Goal: Task Accomplishment & Management: Manage account settings

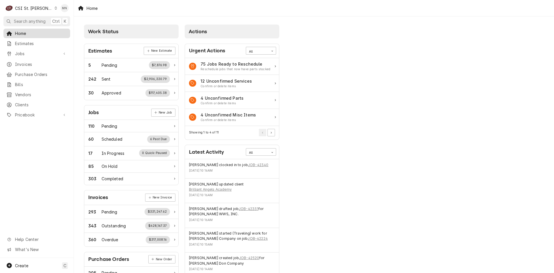
click at [24, 32] on span "Home" at bounding box center [41, 33] width 52 height 6
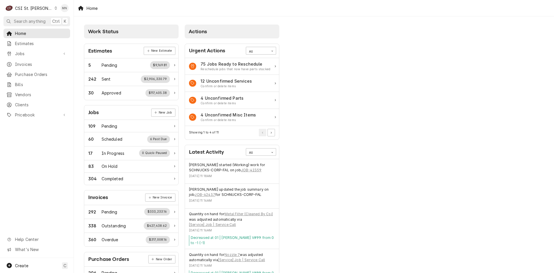
click at [31, 8] on div "CSI St. Louis" at bounding box center [34, 8] width 38 height 6
click at [40, 6] on html "C CSI St. Louis MN Search anything Ctrl K Home Estimates Jobs Jobs Job Series I…" at bounding box center [277, 136] width 554 height 273
click at [40, 6] on div "CSI St. Louis" at bounding box center [34, 8] width 38 height 6
click at [61, 12] on div "CSI [US_STATE][GEOGRAPHIC_DATA]." at bounding box center [88, 11] width 77 height 6
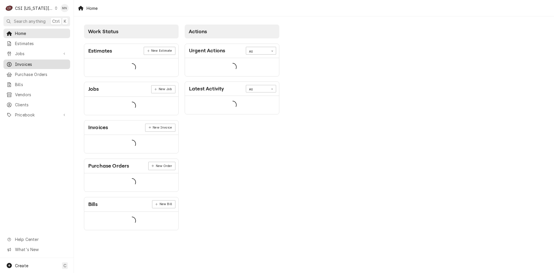
click at [23, 62] on span "Invoices" at bounding box center [41, 64] width 52 height 6
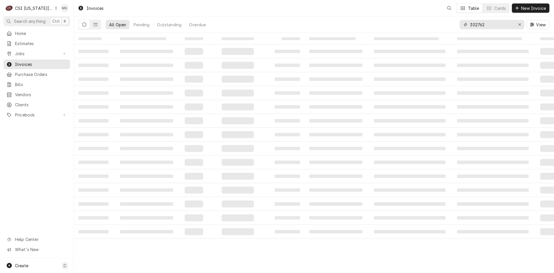
drag, startPoint x: 499, startPoint y: 26, endPoint x: 435, endPoint y: 17, distance: 64.8
click at [434, 20] on div "All Open Pending Outstanding Overdue 302762 View" at bounding box center [313, 24] width 471 height 16
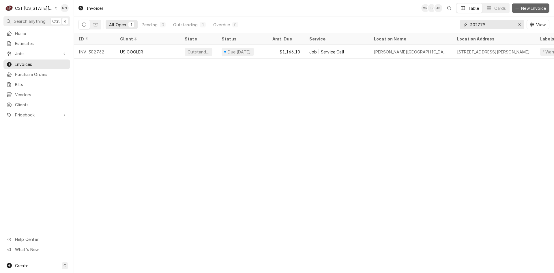
type input "302779"
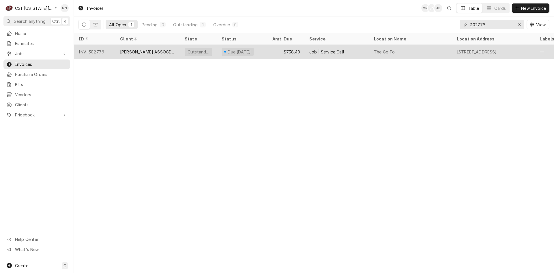
click at [155, 51] on div "CLARK ASSOCIATES (READY KITCHEN WARRANTY)" at bounding box center [147, 52] width 55 height 6
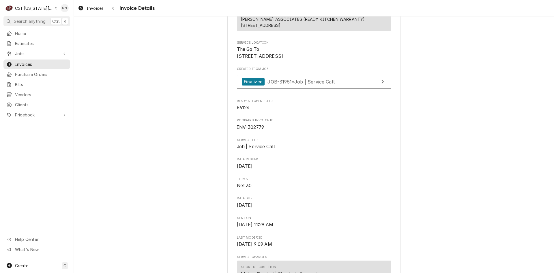
scroll to position [115, 0]
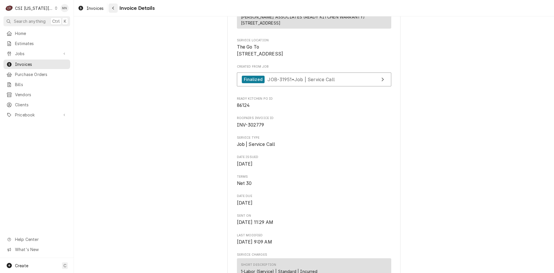
click at [114, 8] on icon "Navigate back" at bounding box center [113, 8] width 3 height 4
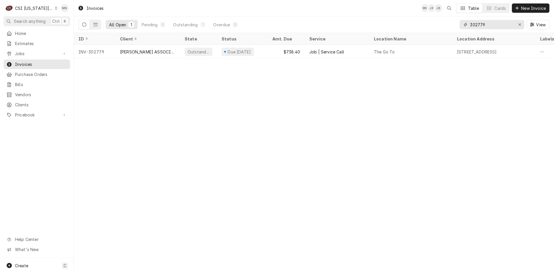
click at [493, 23] on input "302779" at bounding box center [491, 24] width 43 height 9
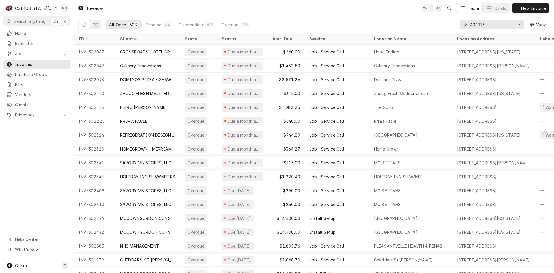
type input "302876"
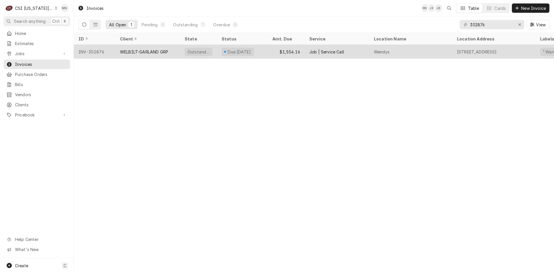
click at [126, 53] on div "WELBILT-GARLAND GRP" at bounding box center [144, 52] width 48 height 6
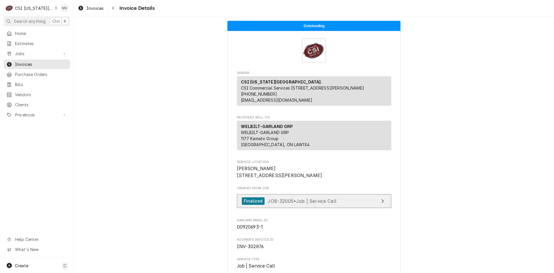
click at [307, 205] on div "Finalized JOB-32005 • Job | Service Call" at bounding box center [289, 201] width 95 height 8
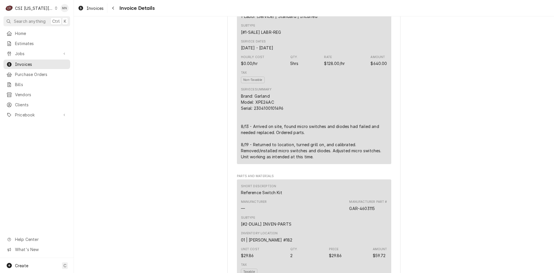
scroll to position [404, 0]
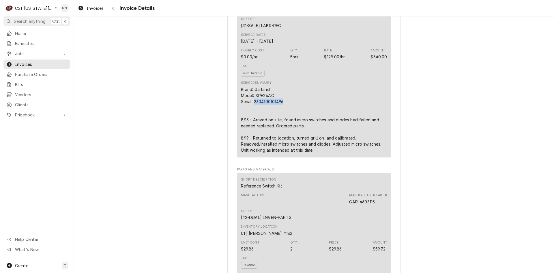
drag, startPoint x: 282, startPoint y: 115, endPoint x: 253, endPoint y: 115, distance: 29.1
click at [253, 115] on div "Brand: Garland Model: XPE24AC Serial: 2304100101496 8/13 - Arrived on site, fou…" at bounding box center [314, 119] width 146 height 67
copy div "2304100101496"
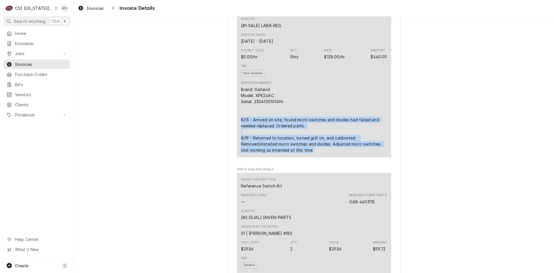
drag, startPoint x: 237, startPoint y: 132, endPoint x: 317, endPoint y: 169, distance: 87.5
click at [317, 157] on div "Short Description 1-Labor (Service) | Standard | Incurred Subtype [#1-SALE] LAB…" at bounding box center [314, 77] width 154 height 161
copy div "8/13 - Arrived on site, found micro switches and diodes had failed and needed r…"
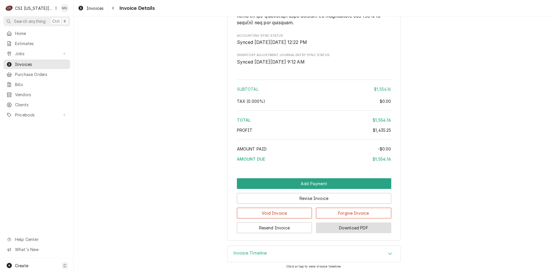
scroll to position [1346, 0]
click at [345, 230] on button "Download PDF" at bounding box center [353, 227] width 75 height 11
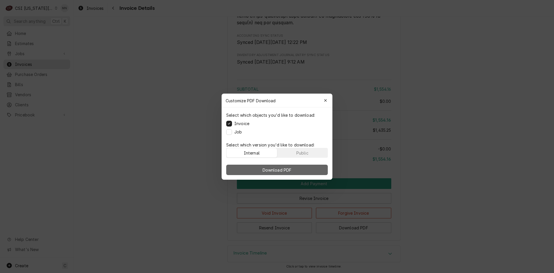
click at [289, 168] on span "Download PDF" at bounding box center [276, 169] width 31 height 6
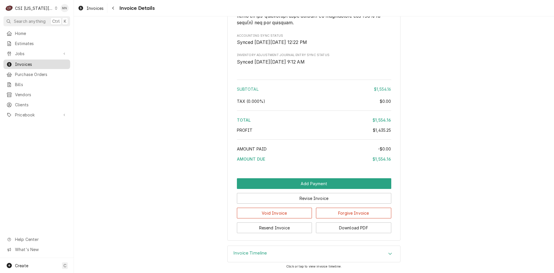
click at [33, 63] on span "Invoices" at bounding box center [41, 64] width 52 height 6
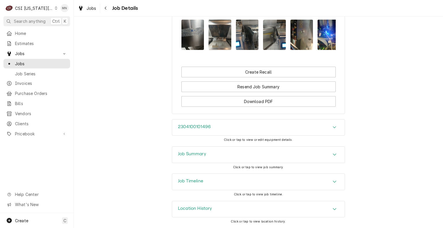
scroll to position [1229, 0]
click at [218, 184] on div "Job Timeline" at bounding box center [258, 182] width 173 height 16
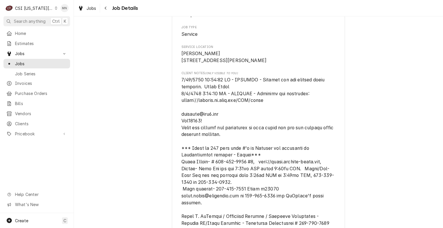
scroll to position [46, 0]
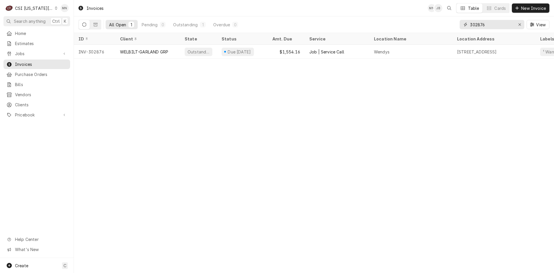
drag, startPoint x: 505, startPoint y: 25, endPoint x: 411, endPoint y: 21, distance: 93.6
click at [413, 21] on div "All Open 1 Pending 0 Outstanding 1 Overdue 0 302876 View" at bounding box center [313, 24] width 471 height 16
type input "302949"
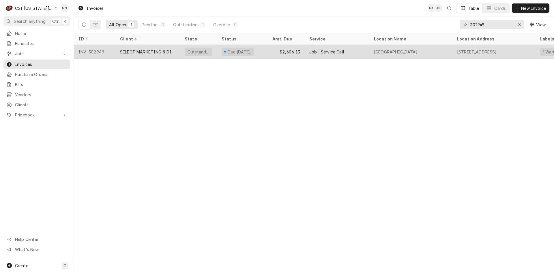
click at [145, 50] on div "SELECT MARKETING & DISTRIBUTING" at bounding box center [147, 52] width 55 height 6
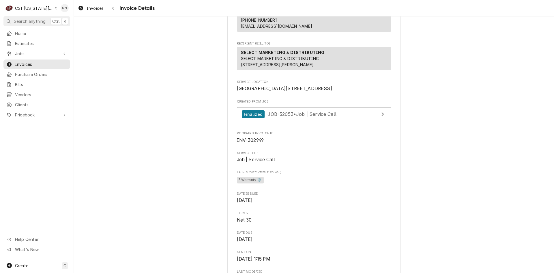
scroll to position [87, 0]
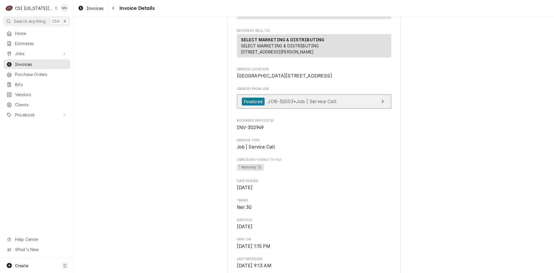
click at [320, 104] on span "JOB-32053 • Job | Service Call" at bounding box center [301, 101] width 69 height 6
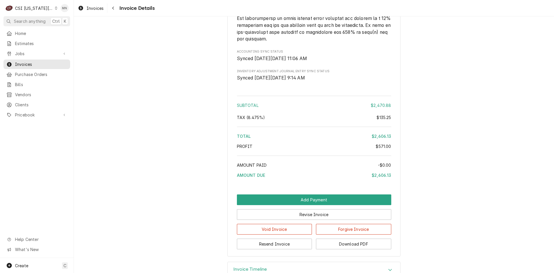
scroll to position [1261, 0]
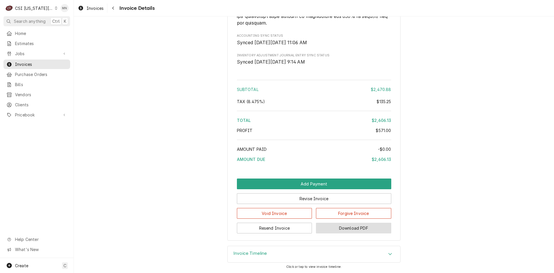
click at [356, 225] on button "Download PDF" at bounding box center [353, 227] width 75 height 11
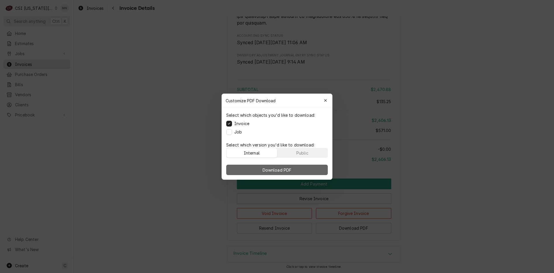
click at [278, 166] on button "Download PDF" at bounding box center [277, 169] width 102 height 10
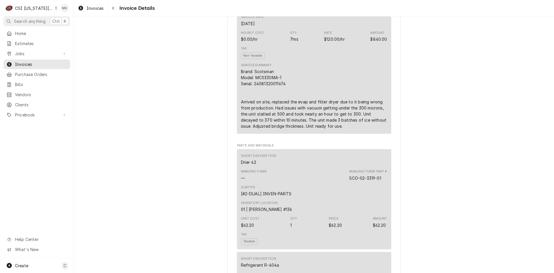
scroll to position [308, 0]
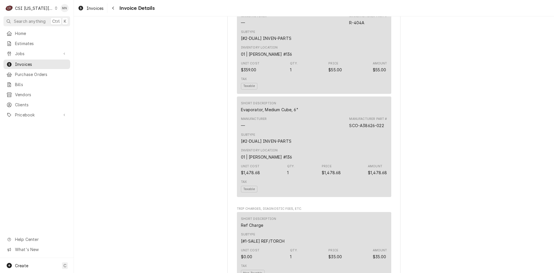
scroll to position [655, 0]
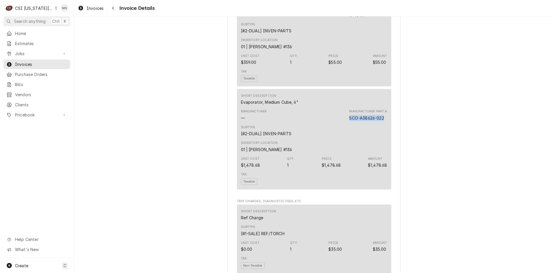
drag, startPoint x: 348, startPoint y: 143, endPoint x: 383, endPoint y: 145, distance: 35.2
click at [383, 121] on div "SCO-A38626-022" at bounding box center [366, 118] width 35 height 6
copy div "SCO-A38626-022"
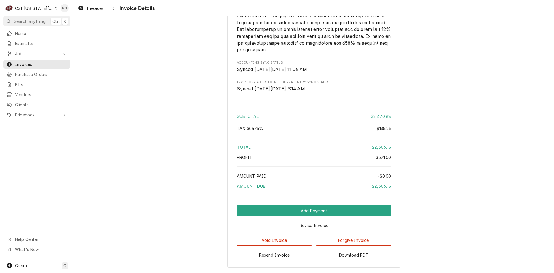
scroll to position [1261, 0]
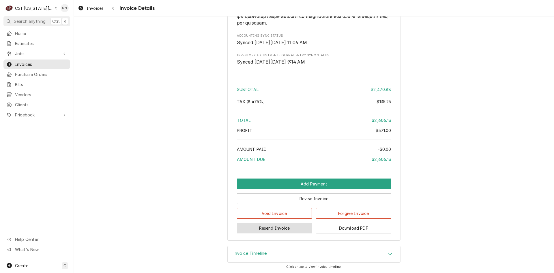
click at [267, 231] on button "Resend Invoice" at bounding box center [274, 227] width 75 height 11
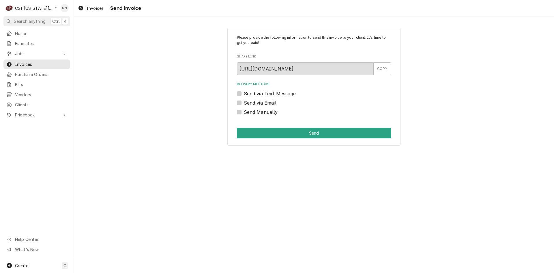
click at [244, 112] on label "Send Manually" at bounding box center [261, 111] width 34 height 7
click at [244, 112] on input "Send Manually" at bounding box center [321, 114] width 154 height 13
checkbox input "true"
click at [285, 134] on button "Send" at bounding box center [314, 133] width 154 height 11
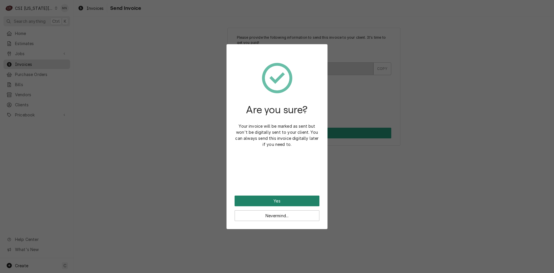
click at [284, 202] on button "Yes" at bounding box center [277, 200] width 85 height 11
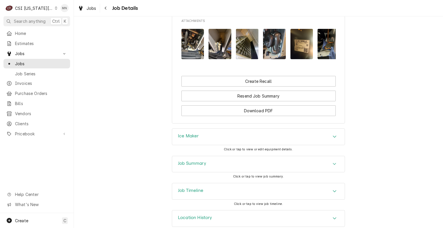
scroll to position [747, 0]
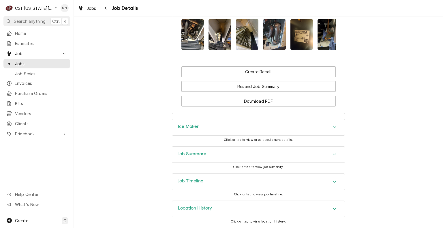
click at [232, 157] on div "Job Summary" at bounding box center [258, 155] width 173 height 16
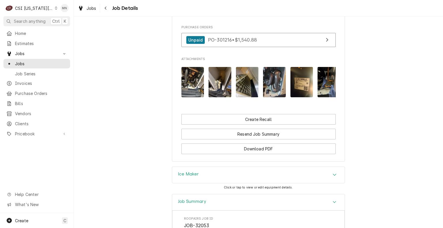
scroll to position [690, 0]
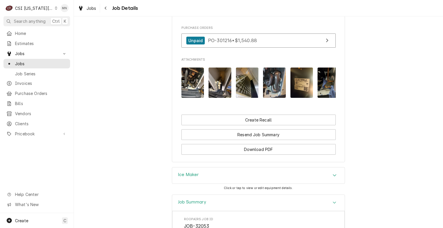
click at [295, 92] on img "Attachments" at bounding box center [302, 83] width 23 height 30
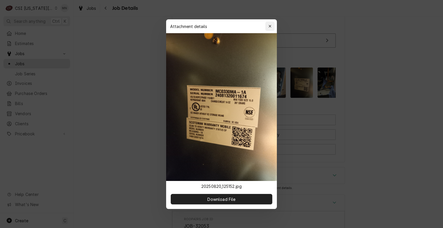
click at [269, 25] on icon "button" at bounding box center [270, 26] width 3 height 4
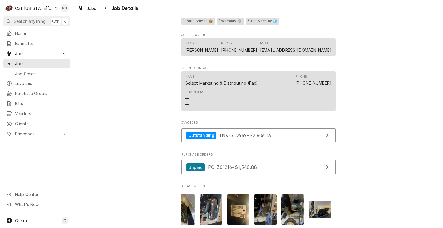
scroll to position [635, 0]
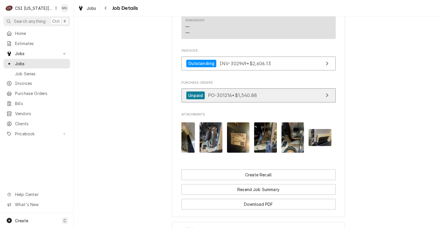
click at [256, 100] on link "Unpaid PO-301216 • $1,540.88" at bounding box center [259, 95] width 154 height 14
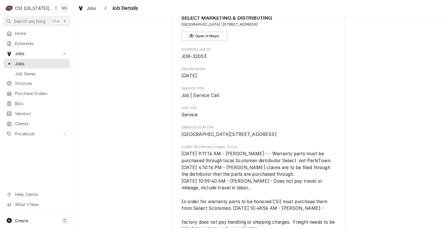
scroll to position [58, 0]
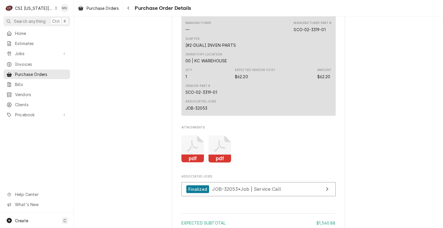
scroll to position [577, 0]
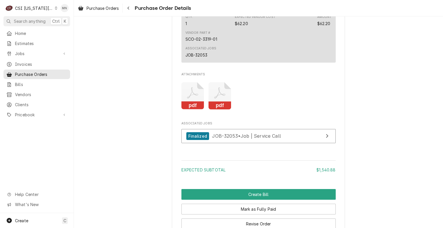
click at [217, 110] on icon "Attachments" at bounding box center [220, 95] width 23 height 27
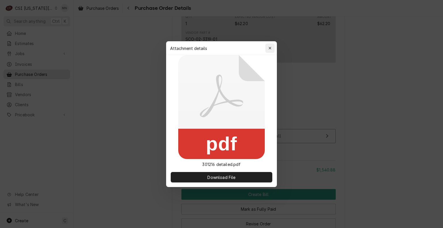
click at [270, 46] on icon "button" at bounding box center [270, 48] width 3 height 4
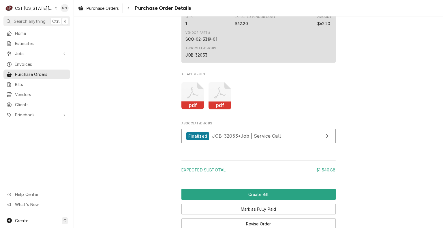
click at [197, 89] on rect "Attachments" at bounding box center [210, 77] width 27 height 23
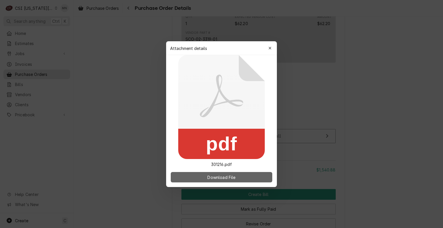
click at [211, 177] on span "Download File" at bounding box center [221, 177] width 30 height 6
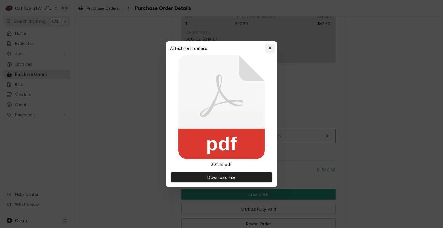
click at [272, 47] on div "button" at bounding box center [270, 48] width 6 height 6
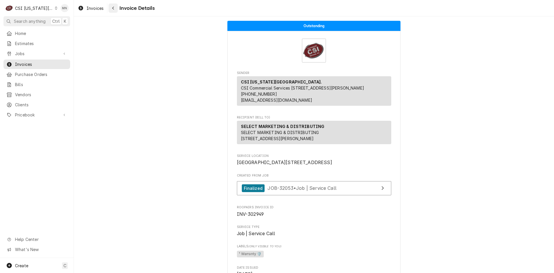
click at [112, 10] on div "Navigate back" at bounding box center [113, 8] width 6 height 6
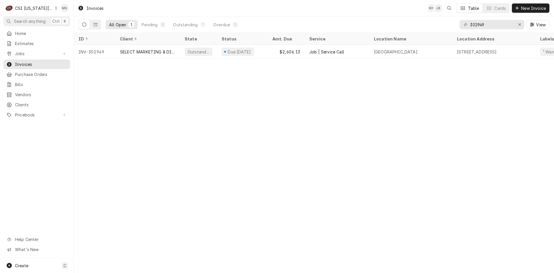
click at [27, 7] on div "CSI Kansas City." at bounding box center [34, 8] width 38 height 6
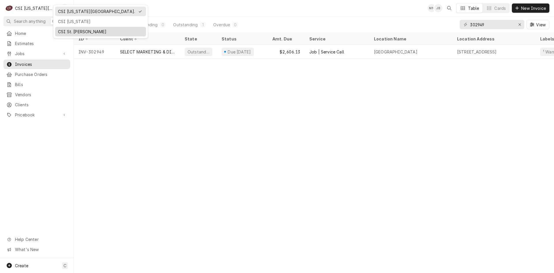
click at [63, 29] on div "CSI St. [PERSON_NAME]" at bounding box center [100, 32] width 85 height 6
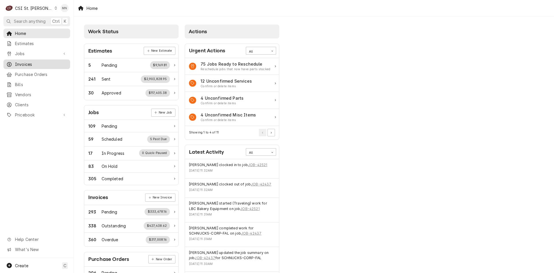
click at [25, 62] on span "Invoices" at bounding box center [41, 64] width 52 height 6
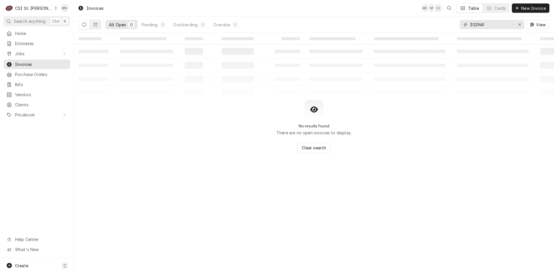
drag, startPoint x: 467, startPoint y: 26, endPoint x: 445, endPoint y: 28, distance: 21.4
click at [448, 28] on div "All Open 0 Pending 0 Outstanding 0 Overdue 0 302949 View" at bounding box center [313, 24] width 471 height 16
type input "403341"
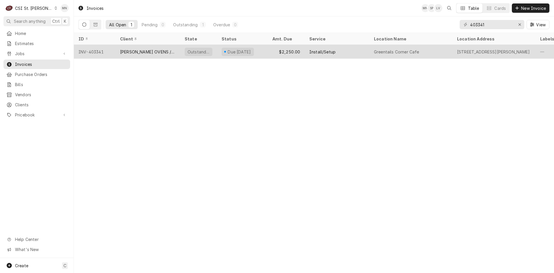
click at [147, 51] on div "[PERSON_NAME] OVENS / HOT ROCKS" at bounding box center [147, 52] width 55 height 6
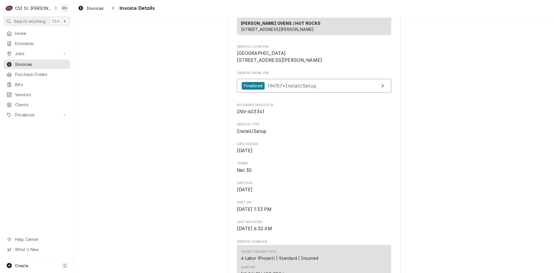
scroll to position [18, 0]
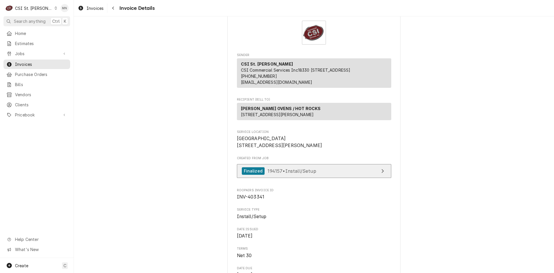
click at [320, 178] on link "Finalized 194157 • Install/Setup" at bounding box center [314, 171] width 154 height 14
drag, startPoint x: 115, startPoint y: 50, endPoint x: 114, endPoint y: 35, distance: 15.0
click at [117, 10] on button "Navigate back" at bounding box center [112, 7] width 9 height 9
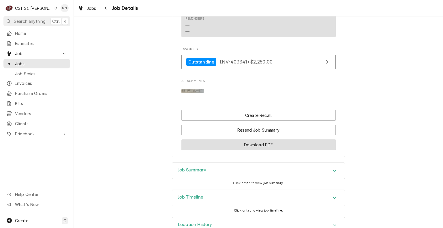
scroll to position [531, 0]
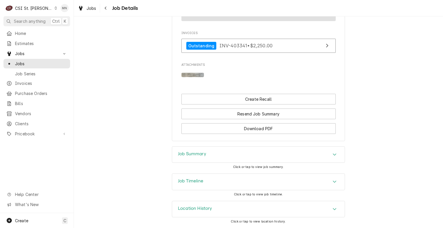
click at [197, 76] on img "Attachments" at bounding box center [193, 75] width 23 height 4
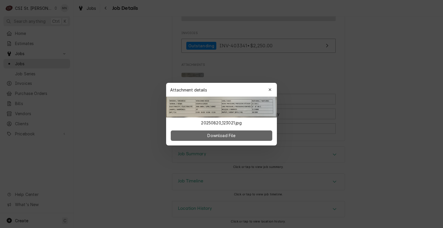
click at [218, 135] on span "Download File" at bounding box center [221, 135] width 30 height 6
click at [271, 88] on icon "button" at bounding box center [270, 90] width 3 height 4
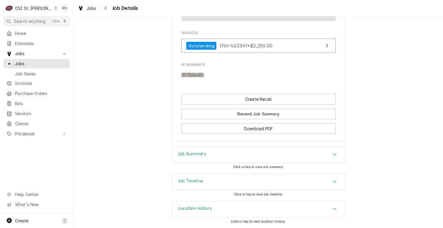
click at [261, 155] on div "Job Summary" at bounding box center [258, 155] width 173 height 16
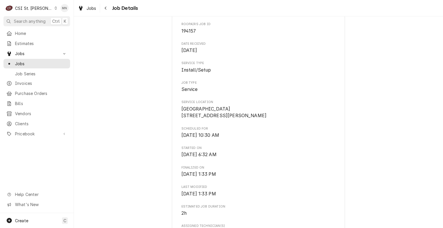
scroll to position [0, 0]
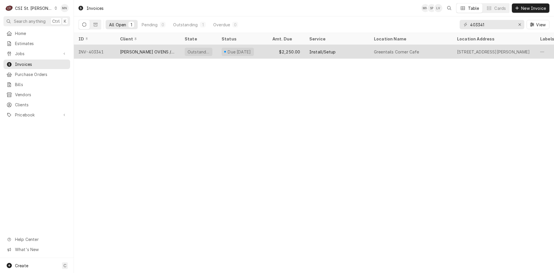
click at [113, 52] on div "INV-403341" at bounding box center [95, 52] width 42 height 14
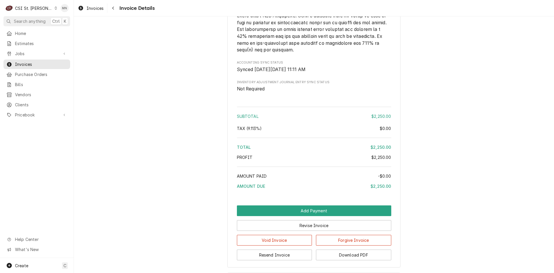
scroll to position [826, 0]
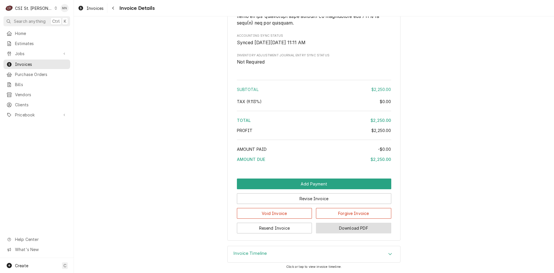
click at [328, 229] on button "Download PDF" at bounding box center [353, 227] width 75 height 11
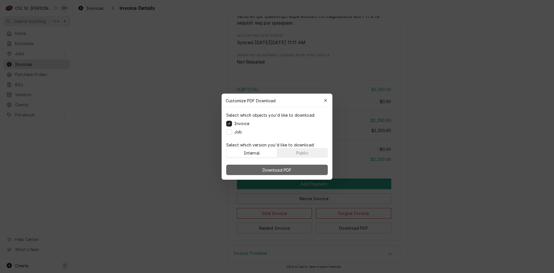
click at [265, 172] on span "Download PDF" at bounding box center [276, 169] width 31 height 6
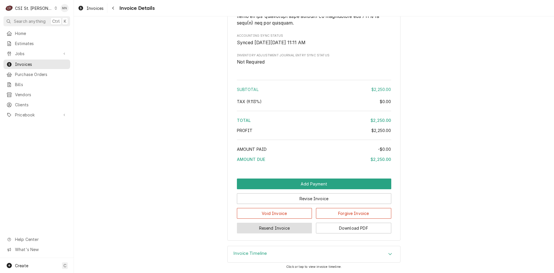
click at [279, 229] on button "Resend Invoice" at bounding box center [274, 227] width 75 height 11
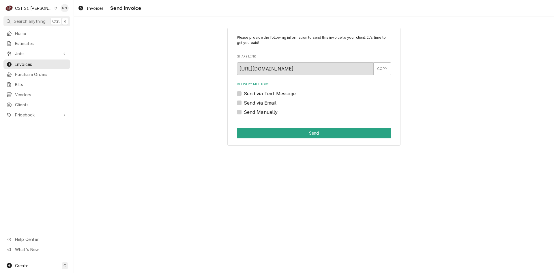
click at [244, 112] on label "Send Manually" at bounding box center [261, 111] width 34 height 7
click at [244, 112] on input "Send Manually" at bounding box center [321, 114] width 154 height 13
checkbox input "true"
click at [306, 135] on button "Send" at bounding box center [314, 133] width 154 height 11
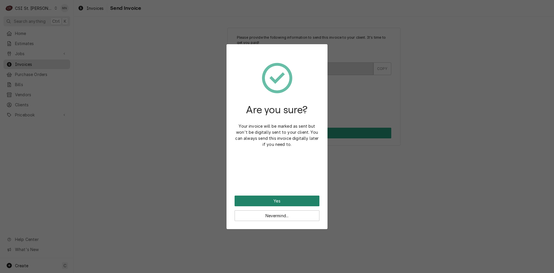
click at [280, 200] on button "Yes" at bounding box center [277, 200] width 85 height 11
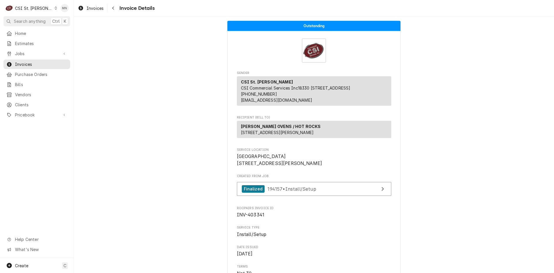
click at [38, 8] on div "CSI St. [PERSON_NAME]" at bounding box center [34, 8] width 38 height 6
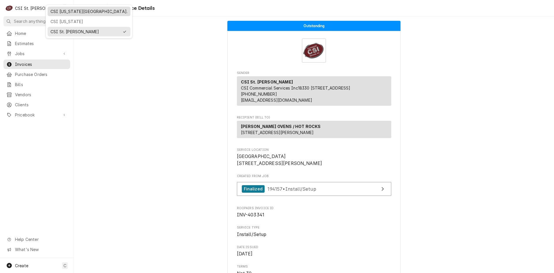
click at [61, 11] on div "CSI [US_STATE][GEOGRAPHIC_DATA]." at bounding box center [88, 11] width 77 height 6
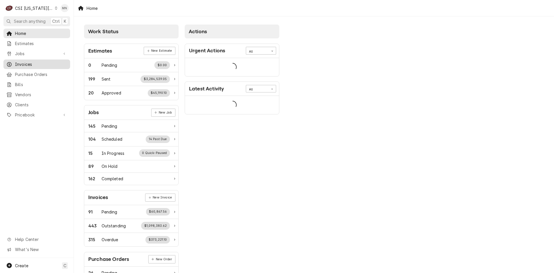
click at [21, 63] on span "Invoices" at bounding box center [41, 64] width 52 height 6
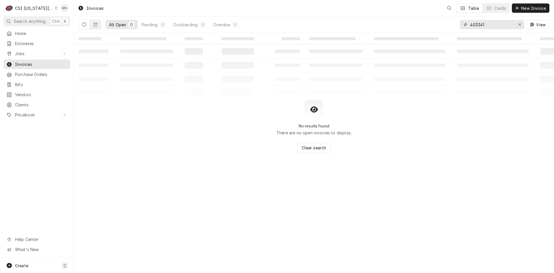
drag, startPoint x: 496, startPoint y: 22, endPoint x: 427, endPoint y: 29, distance: 69.0
click at [431, 29] on div "All Open 0 Pending 0 Outstanding 0 Overdue 0 403341 View" at bounding box center [313, 24] width 471 height 16
type input "302767"
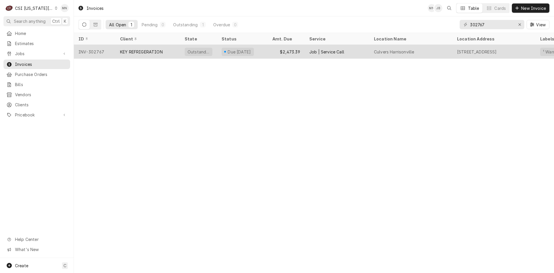
click at [152, 52] on div "KEY REFRIGERATION" at bounding box center [141, 52] width 43 height 6
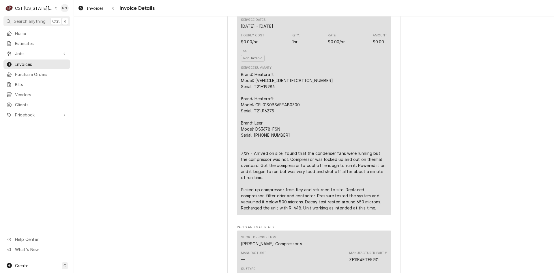
scroll to position [375, 0]
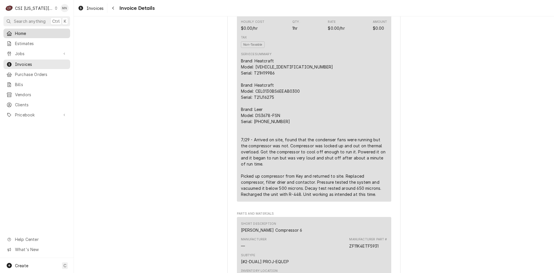
click at [20, 33] on span "Home" at bounding box center [41, 33] width 52 height 6
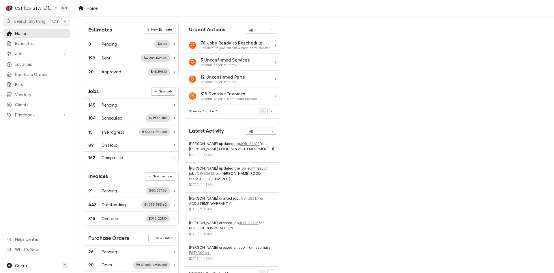
scroll to position [87, 0]
